Goal: Information Seeking & Learning: Understand process/instructions

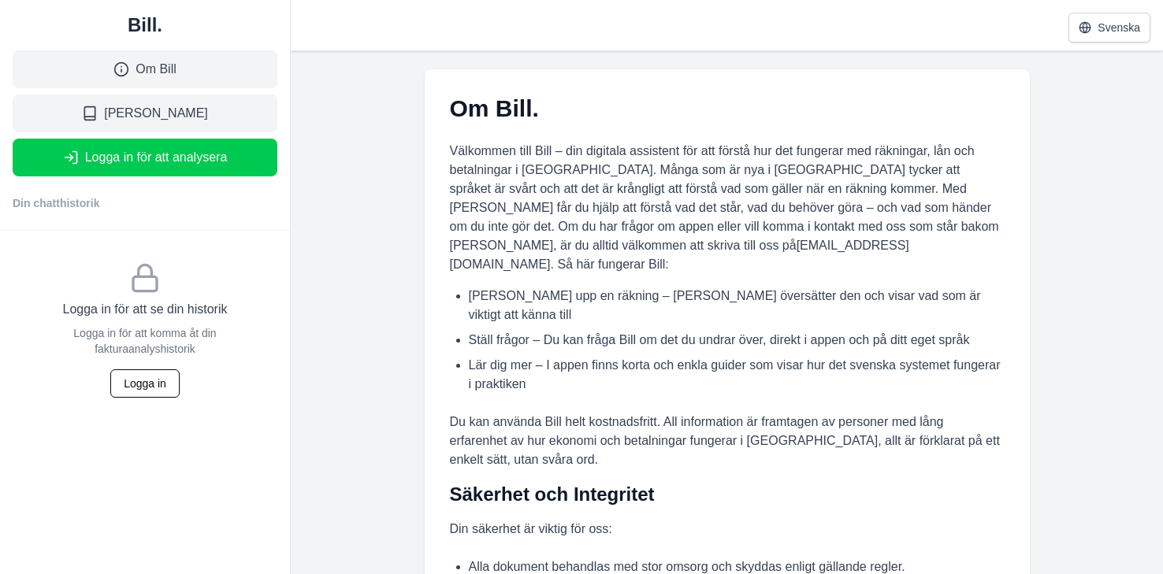
click at [579, 168] on p "Välkommen till Bill – din digitala assistent för att förstå hur det fungerar me…" at bounding box center [727, 208] width 555 height 132
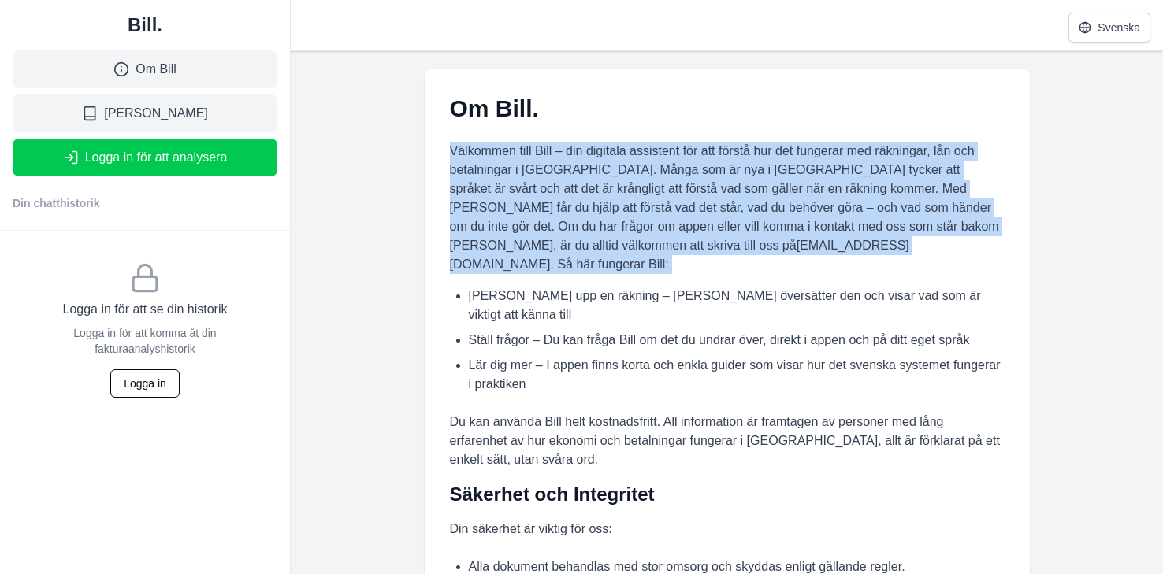
click at [634, 195] on p "Välkommen till Bill – din digitala assistent för att förstå hur det fungerar me…" at bounding box center [727, 208] width 555 height 132
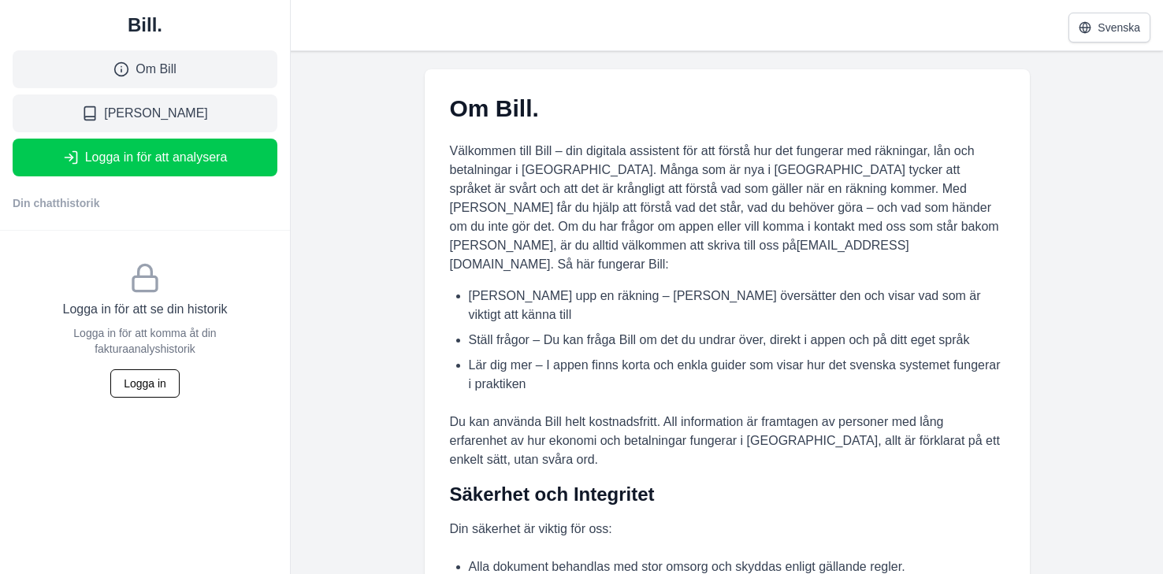
scroll to position [16, 0]
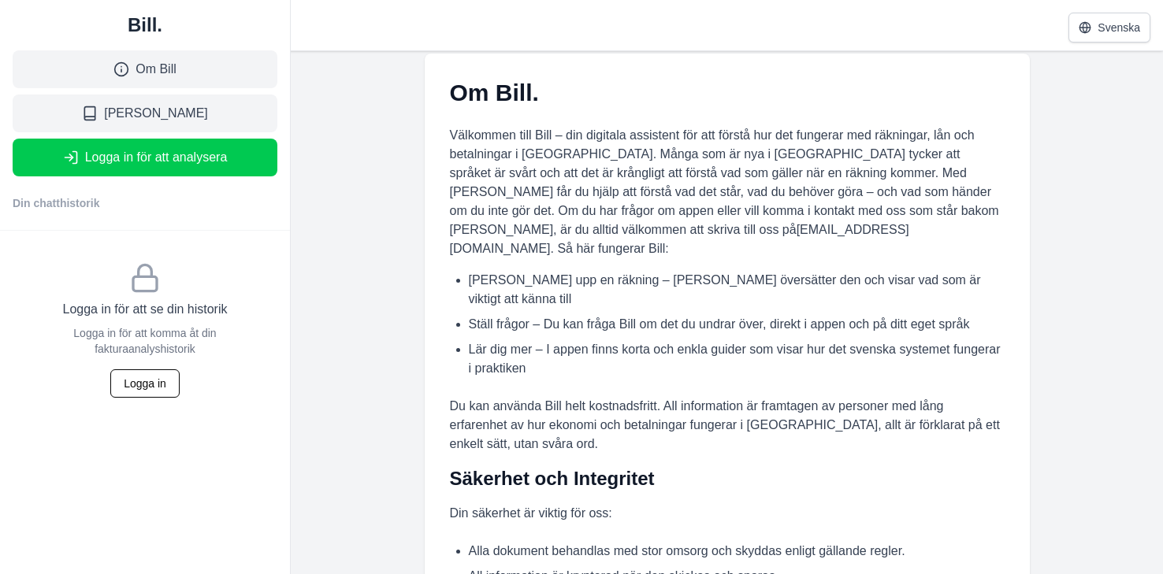
click at [726, 173] on p "Välkommen till Bill – din digitala assistent för att förstå hur det fungerar me…" at bounding box center [727, 192] width 555 height 132
click at [775, 188] on p "Välkommen till Bill – din digitala assistent för att förstå hur det fungerar me…" at bounding box center [727, 192] width 555 height 132
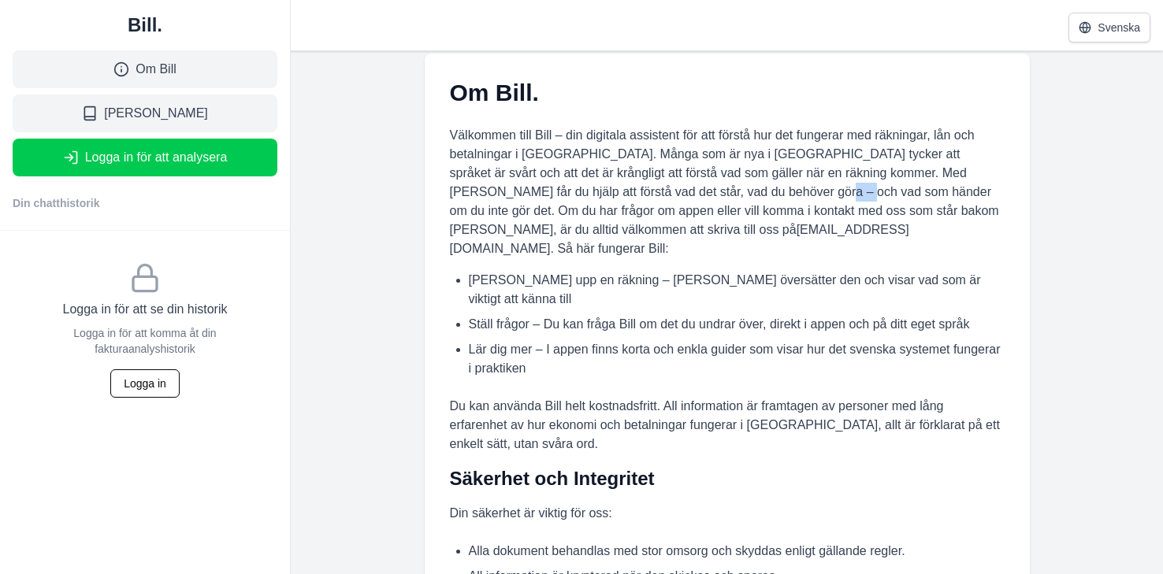
click at [786, 195] on p "Välkommen till Bill – din digitala assistent för att förstå hur det fungerar me…" at bounding box center [727, 192] width 555 height 132
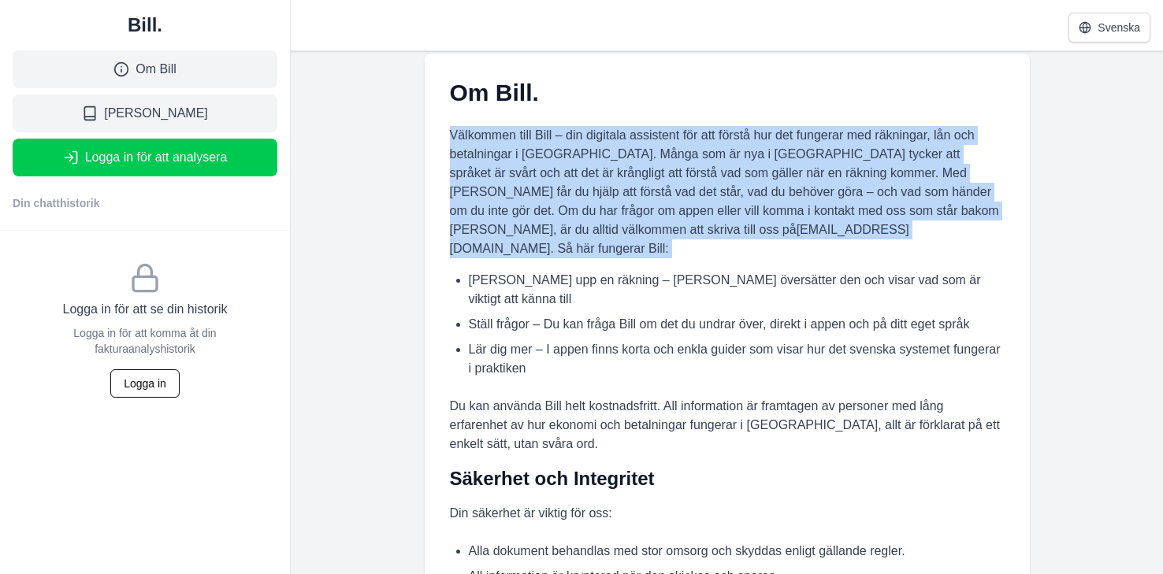
click at [786, 195] on p "Välkommen till Bill – din digitala assistent för att förstå hur det fungerar me…" at bounding box center [727, 192] width 555 height 132
click at [697, 195] on p "Välkommen till Bill – din digitala assistent för att förstå hur det fungerar me…" at bounding box center [727, 192] width 555 height 132
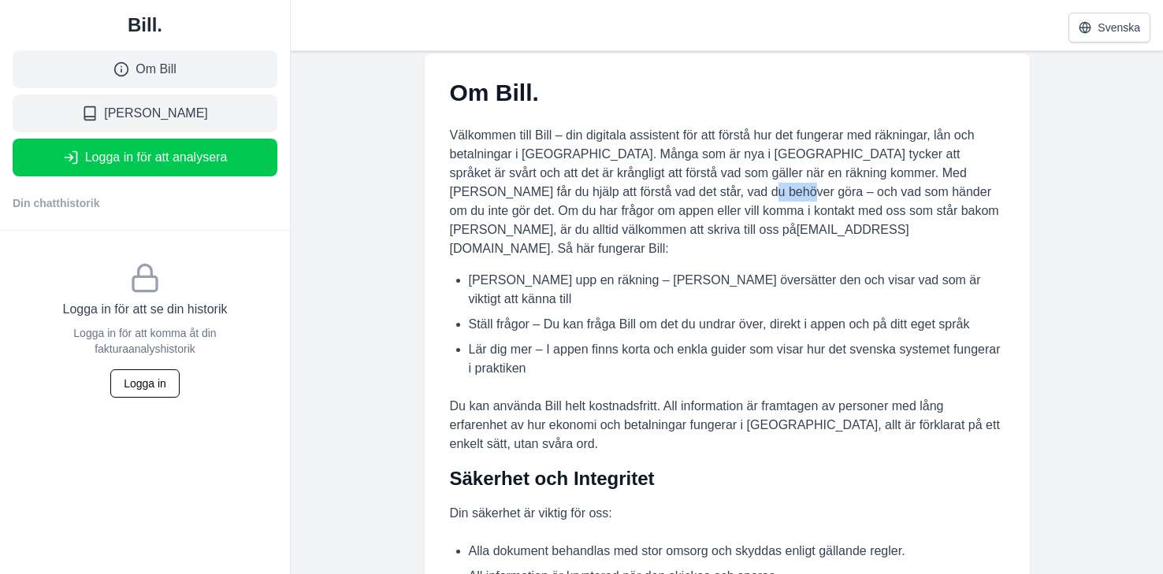
click at [697, 195] on p "Välkommen till Bill – din digitala assistent för att förstå hur det fungerar me…" at bounding box center [727, 192] width 555 height 132
click at [712, 195] on p "Välkommen till Bill – din digitala assistent för att förstå hur det fungerar me…" at bounding box center [727, 192] width 555 height 132
click at [768, 238] on p "Välkommen till Bill – din digitala assistent för att förstå hur det fungerar me…" at bounding box center [727, 192] width 555 height 132
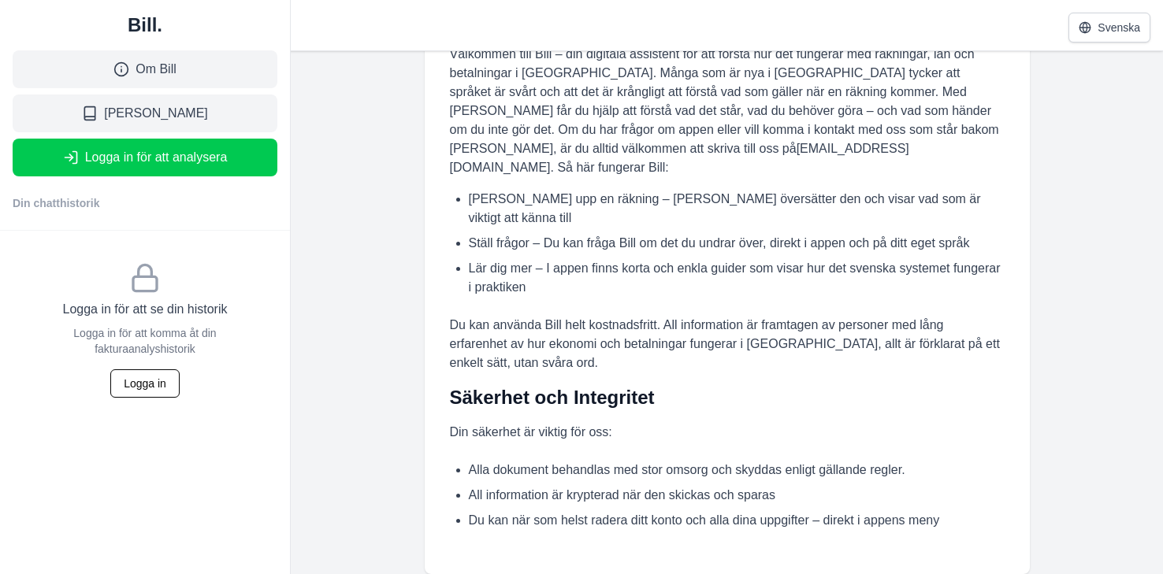
scroll to position [0, 0]
